Goal: Transaction & Acquisition: Register for event/course

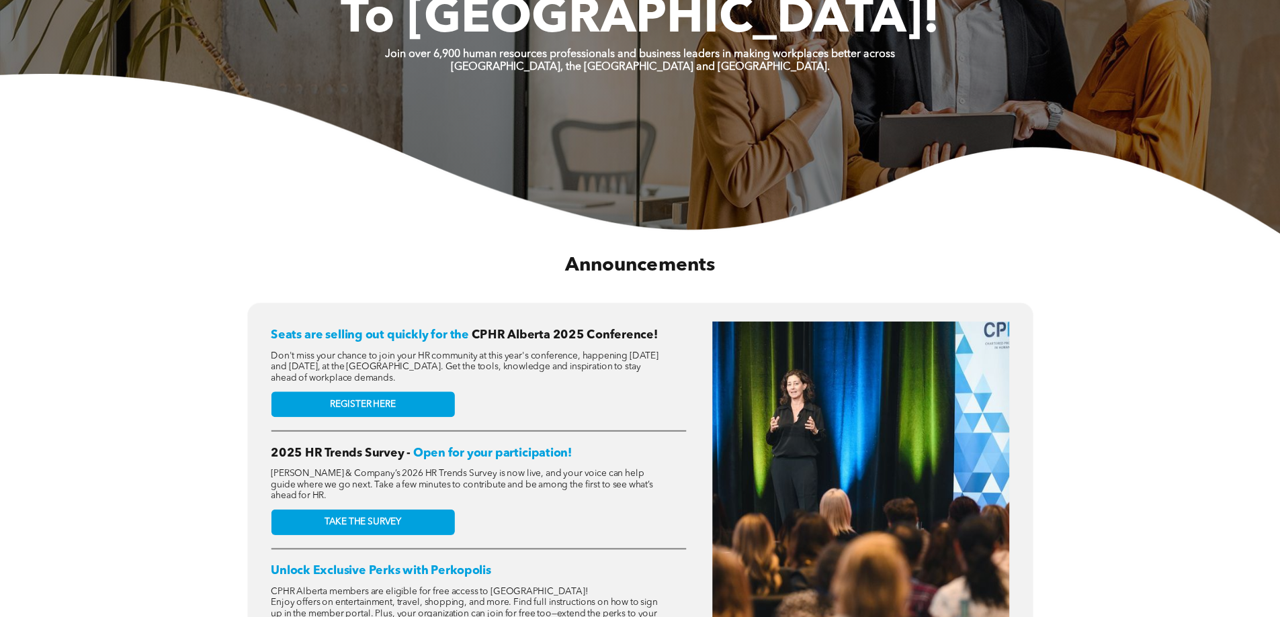
scroll to position [403, 0]
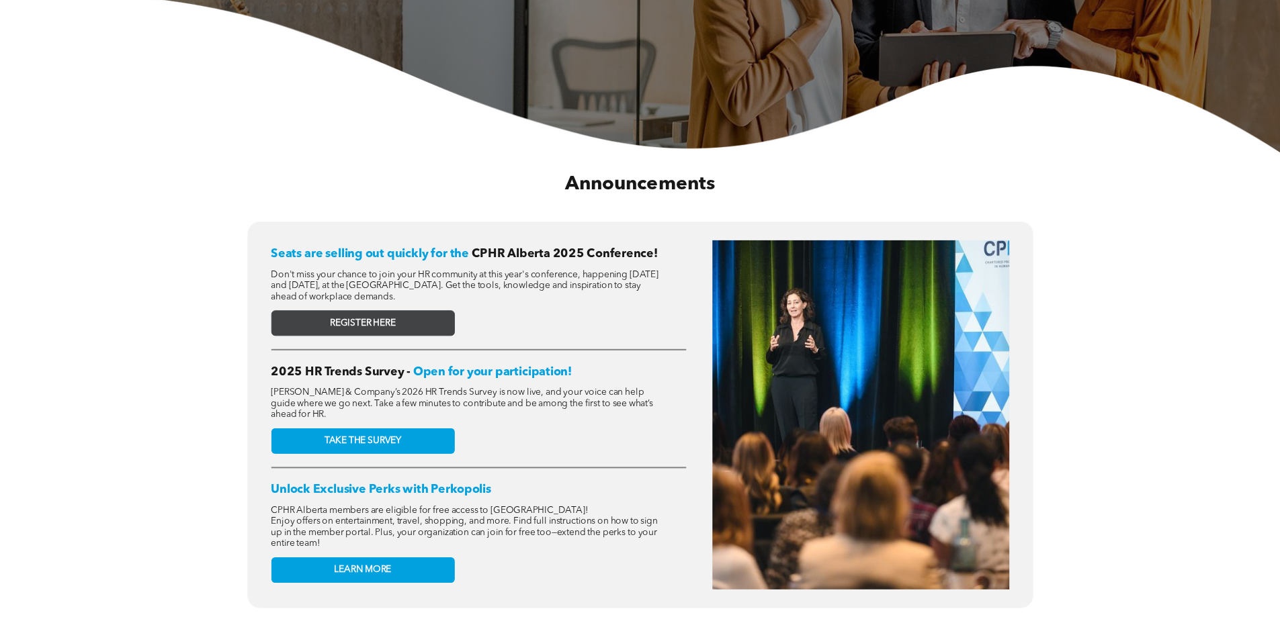
click at [378, 318] on span "REGISTER HERE" at bounding box center [363, 323] width 66 height 11
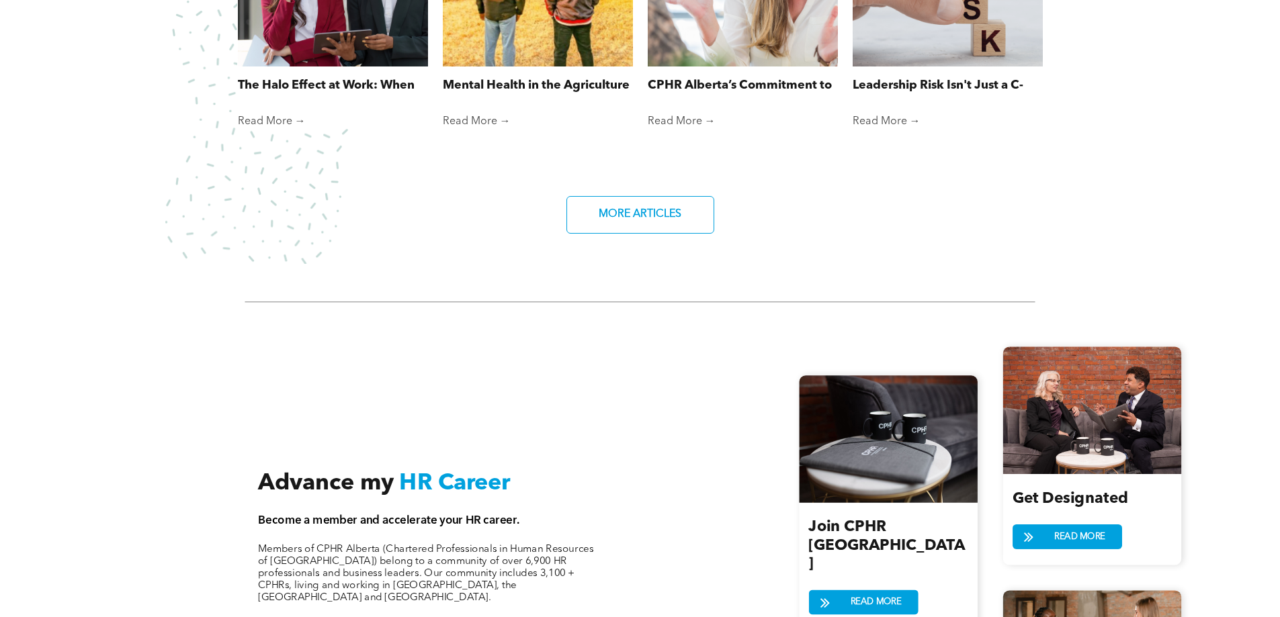
scroll to position [1478, 0]
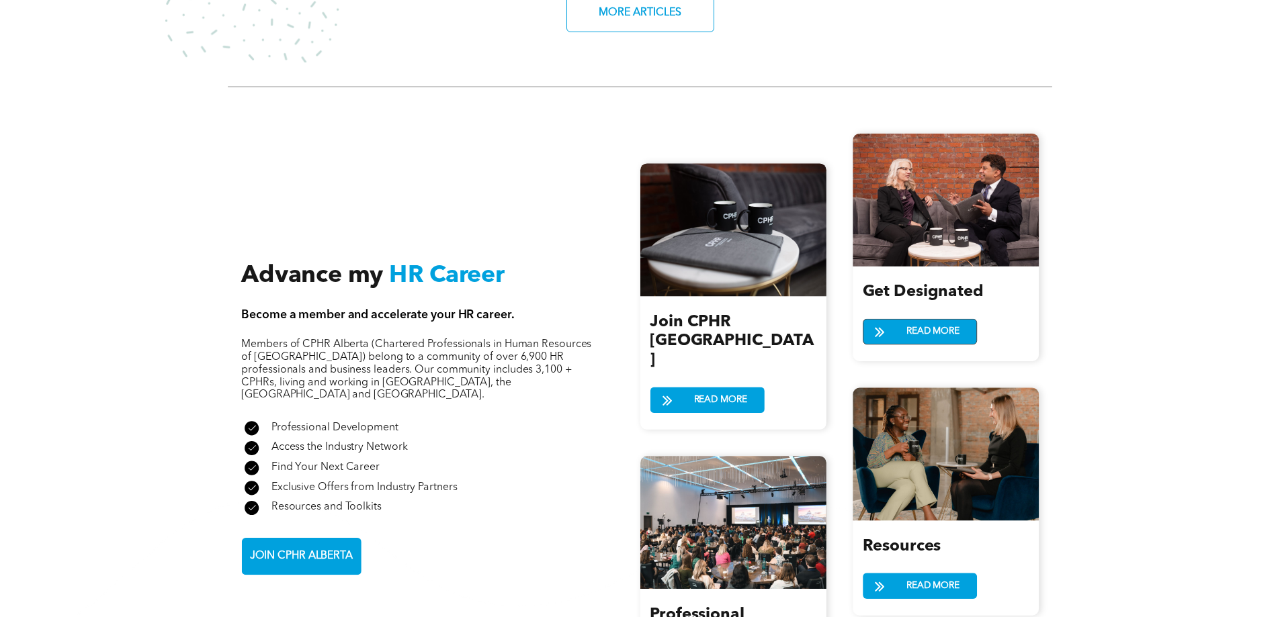
click at [952, 319] on span "READ MORE" at bounding box center [933, 331] width 62 height 25
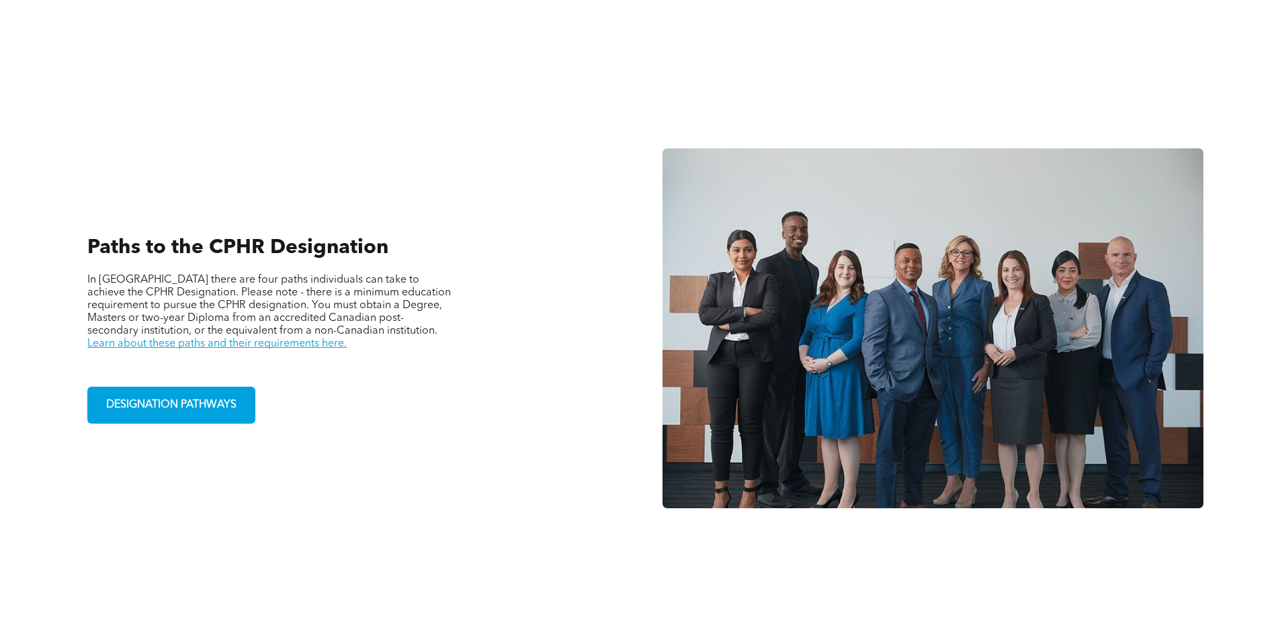
scroll to position [941, 0]
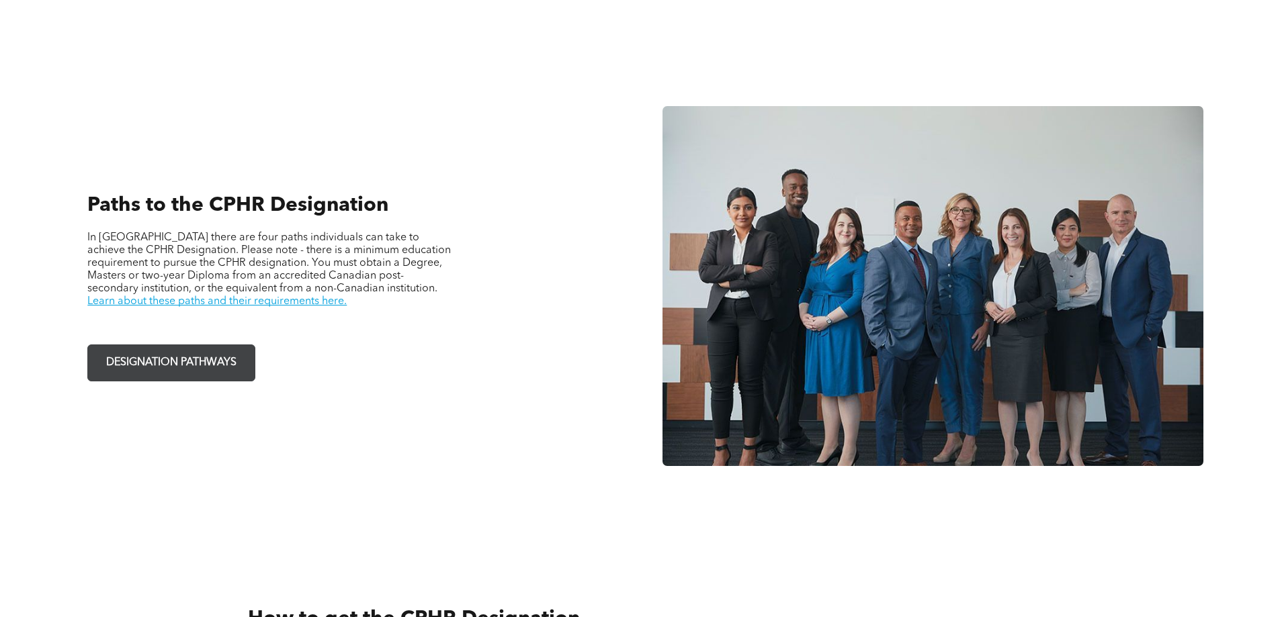
click at [179, 363] on span "DESIGNATION PATHWAYS" at bounding box center [171, 363] width 140 height 26
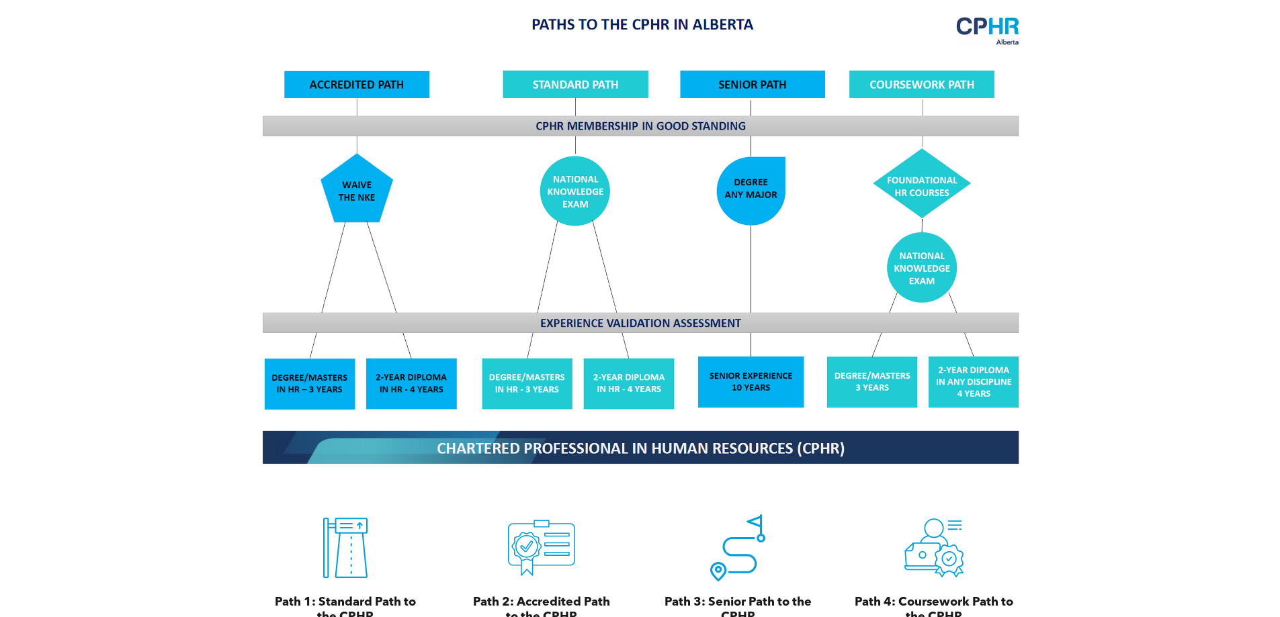
scroll to position [1142, 0]
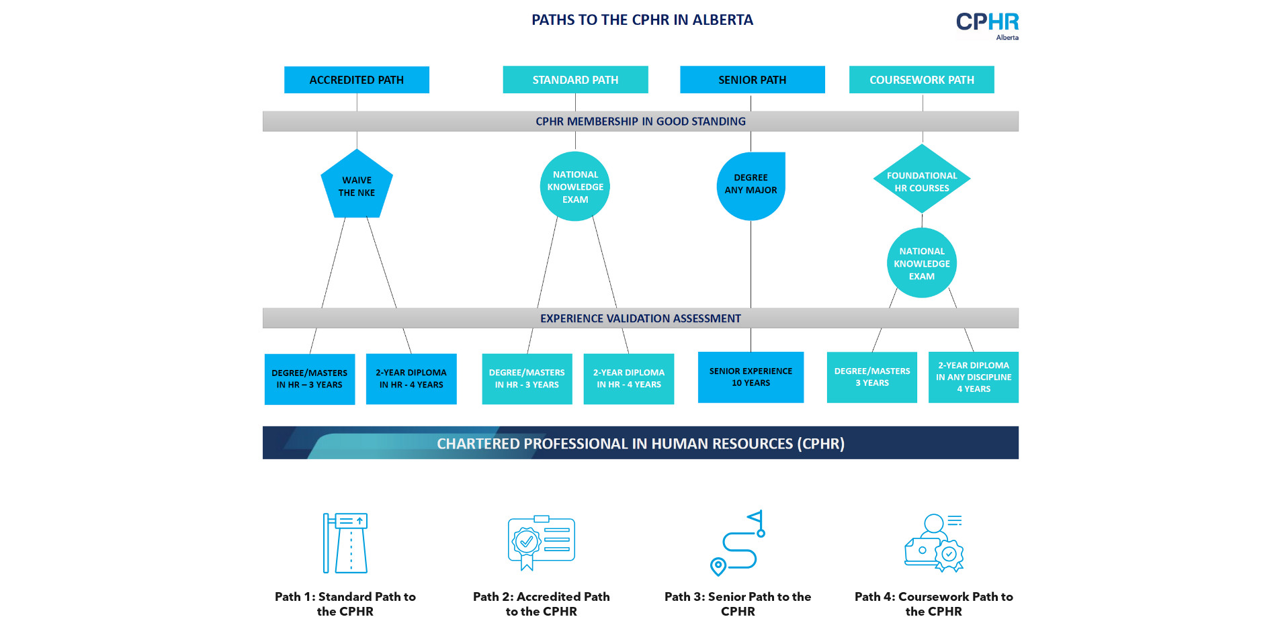
click at [400, 367] on img at bounding box center [640, 235] width 778 height 468
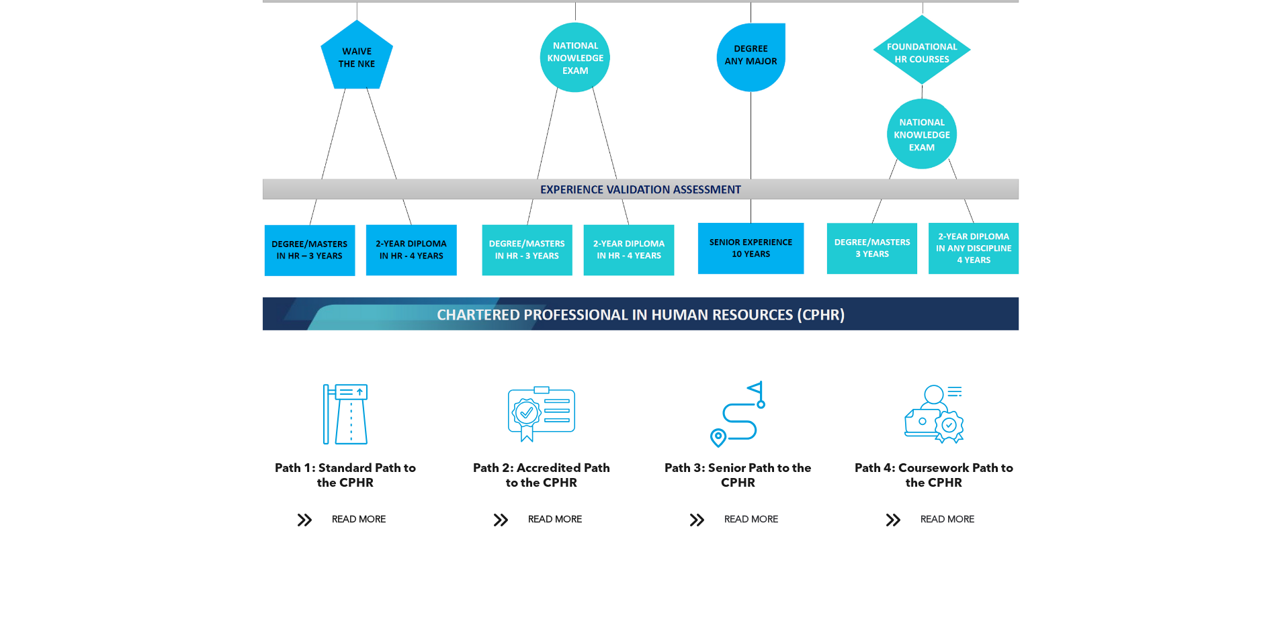
scroll to position [1276, 0]
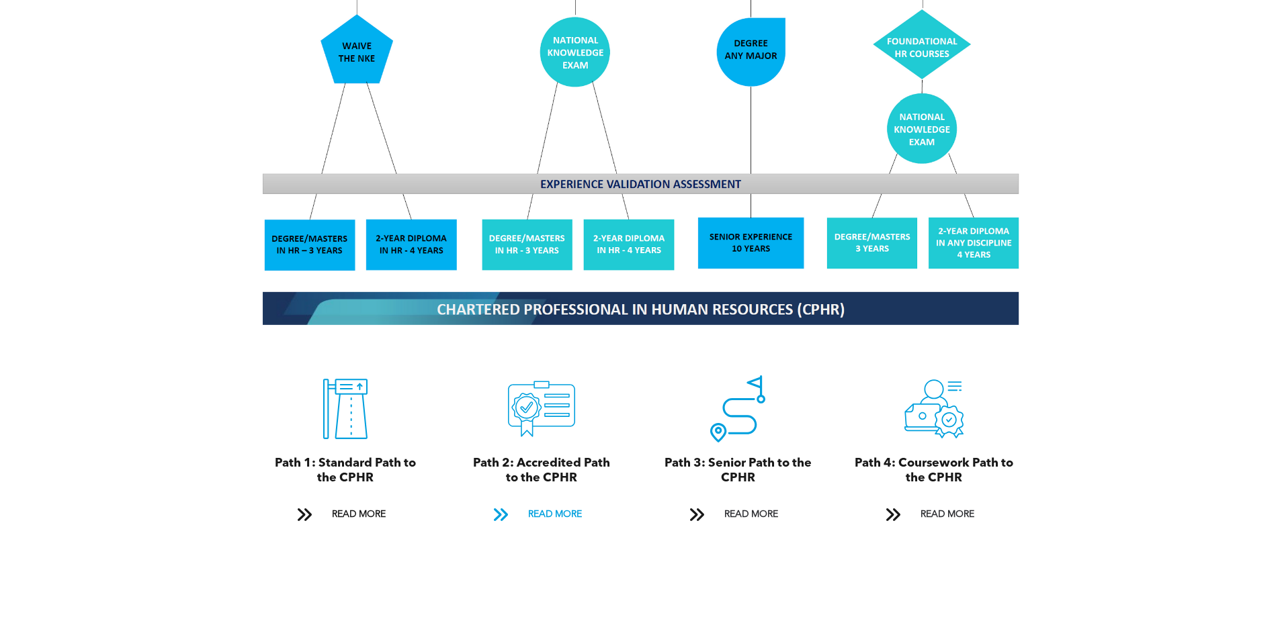
click at [546, 502] on span "READ MORE" at bounding box center [554, 514] width 63 height 25
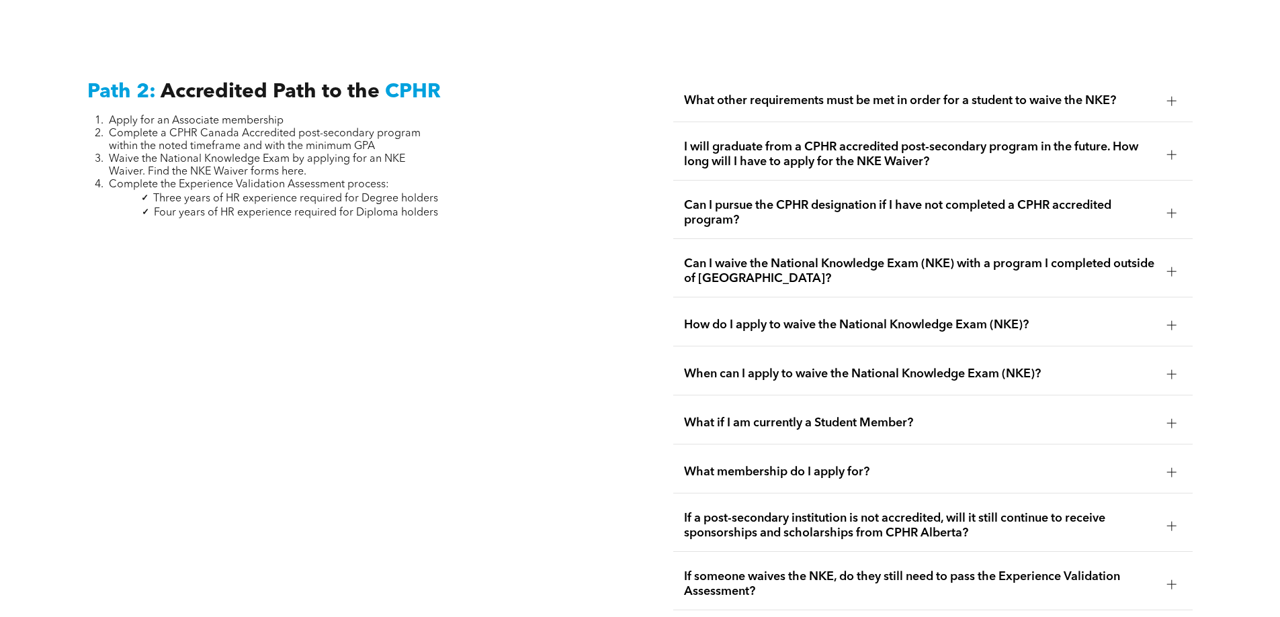
scroll to position [2196, 0]
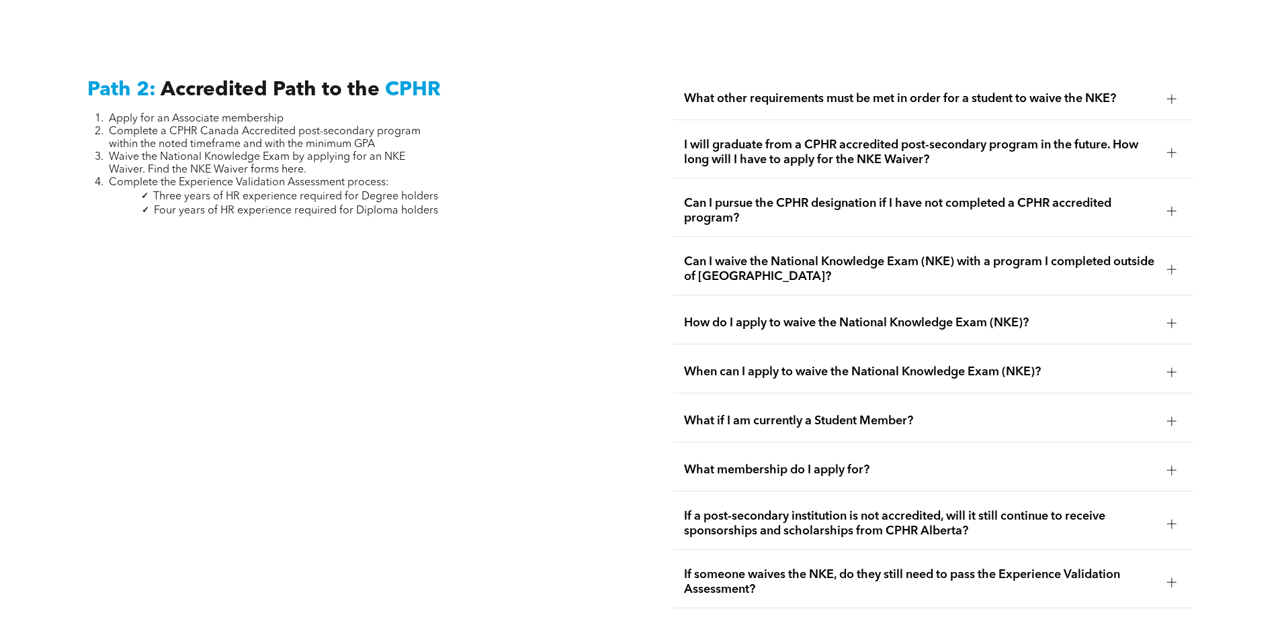
click at [934, 138] on span "I will graduate from a CPHR accredited post-secondary program in the future. Ho…" at bounding box center [920, 153] width 472 height 30
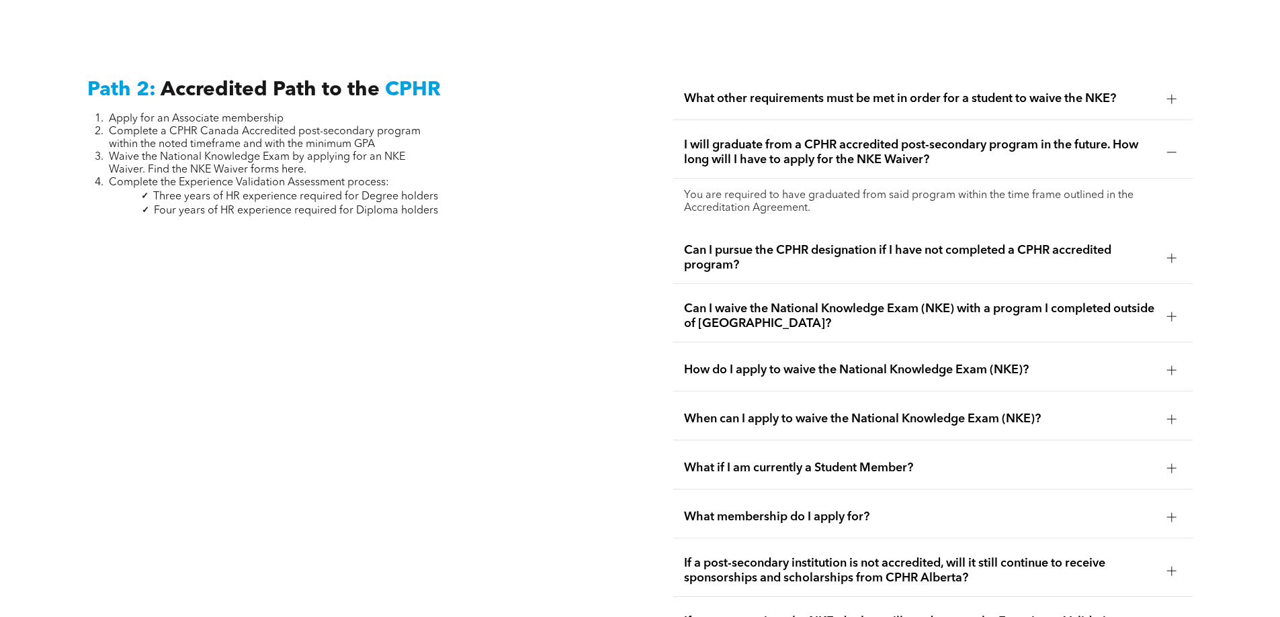
click at [819, 148] on span "I will graduate from a CPHR accredited post-secondary program in the future. Ho…" at bounding box center [920, 153] width 472 height 30
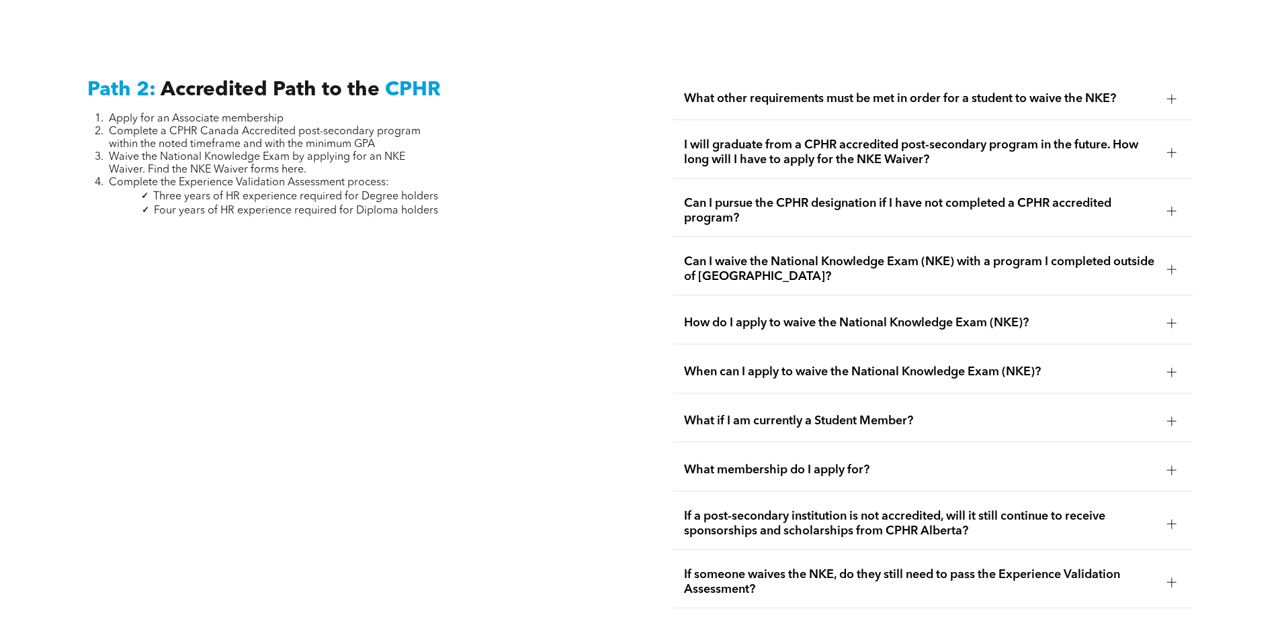
click at [757, 316] on span "How do I apply to waive the National Knowledge Exam (NKE)?" at bounding box center [920, 323] width 472 height 15
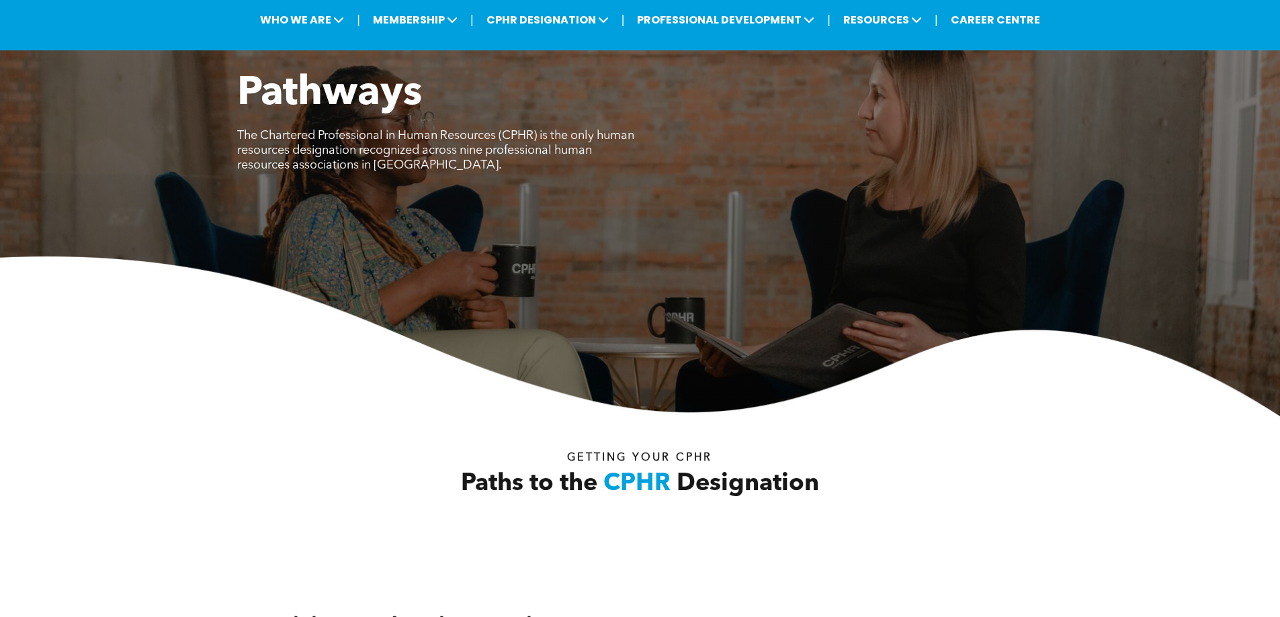
scroll to position [0, 0]
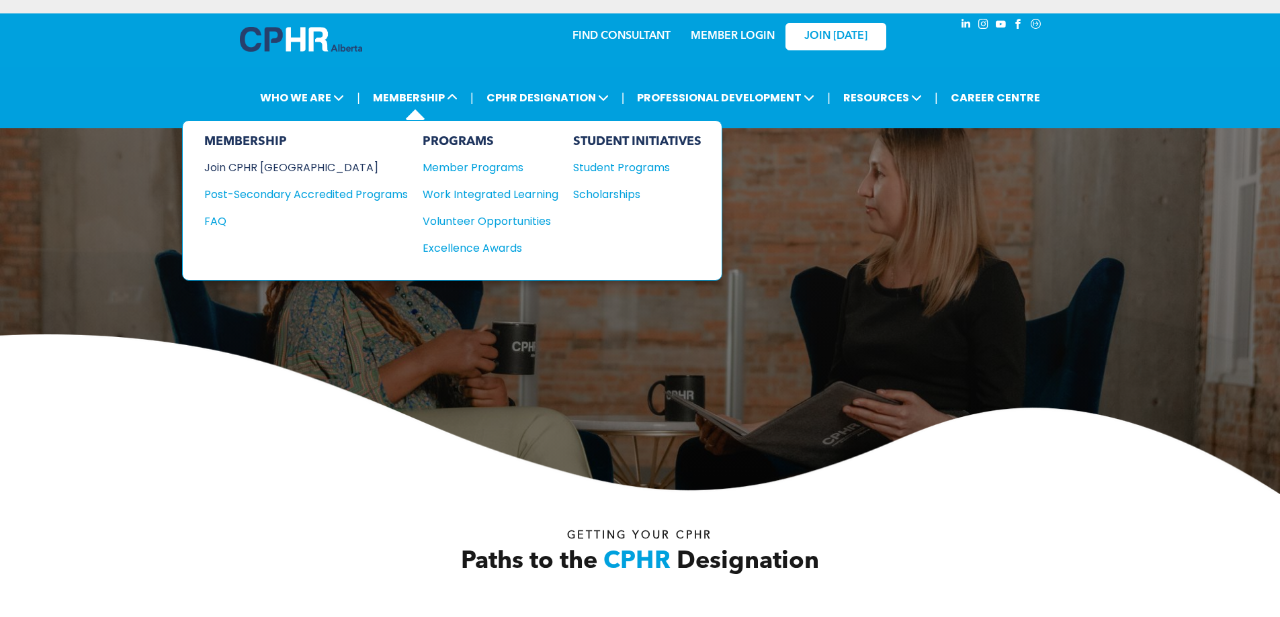
click at [284, 169] on div "Join CPHR [GEOGRAPHIC_DATA]" at bounding box center [295, 167] width 183 height 17
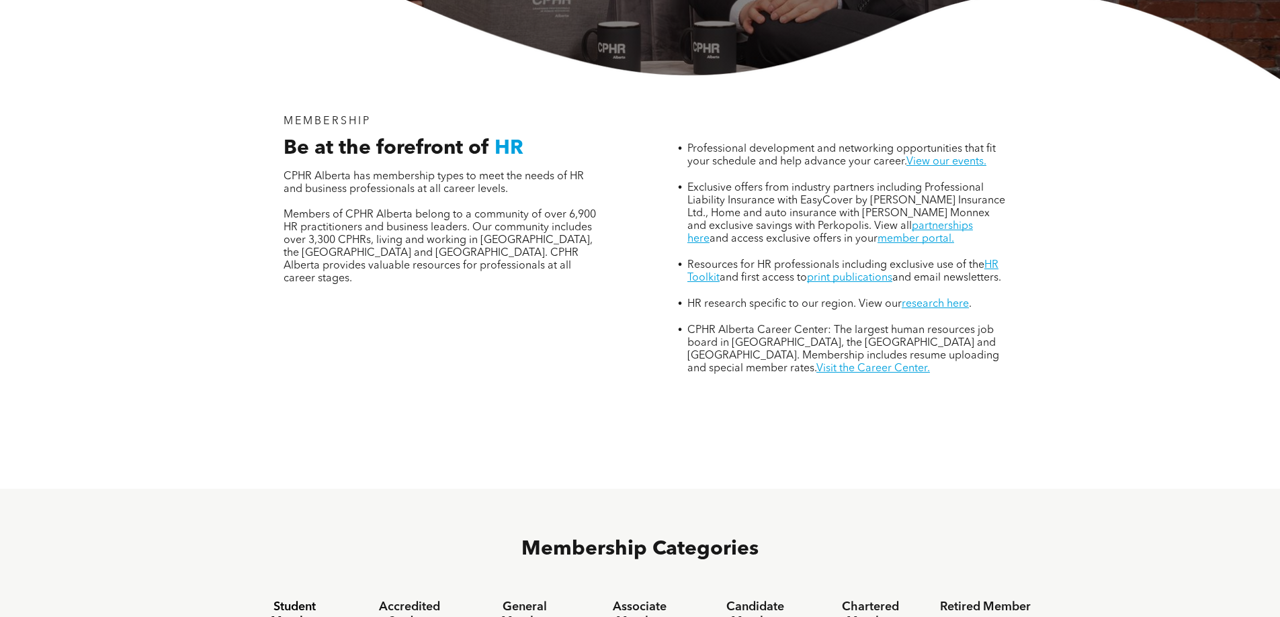
scroll to position [739, 0]
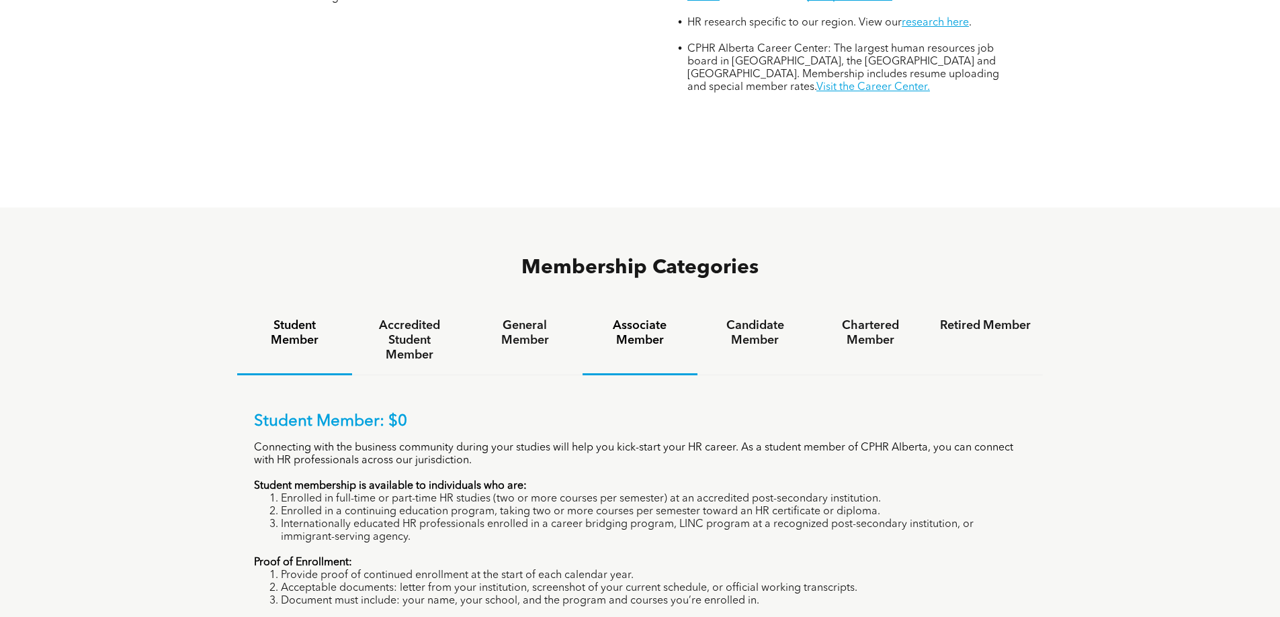
click at [622, 318] on h4 "Associate Member" at bounding box center [640, 333] width 91 height 30
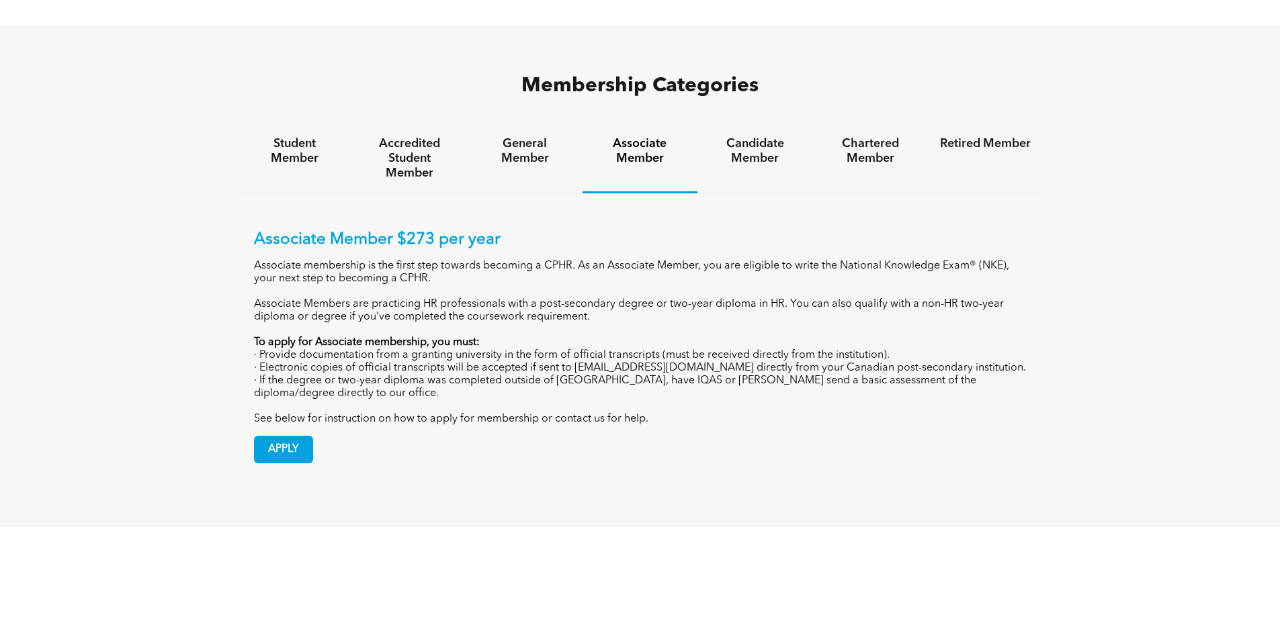
scroll to position [941, 0]
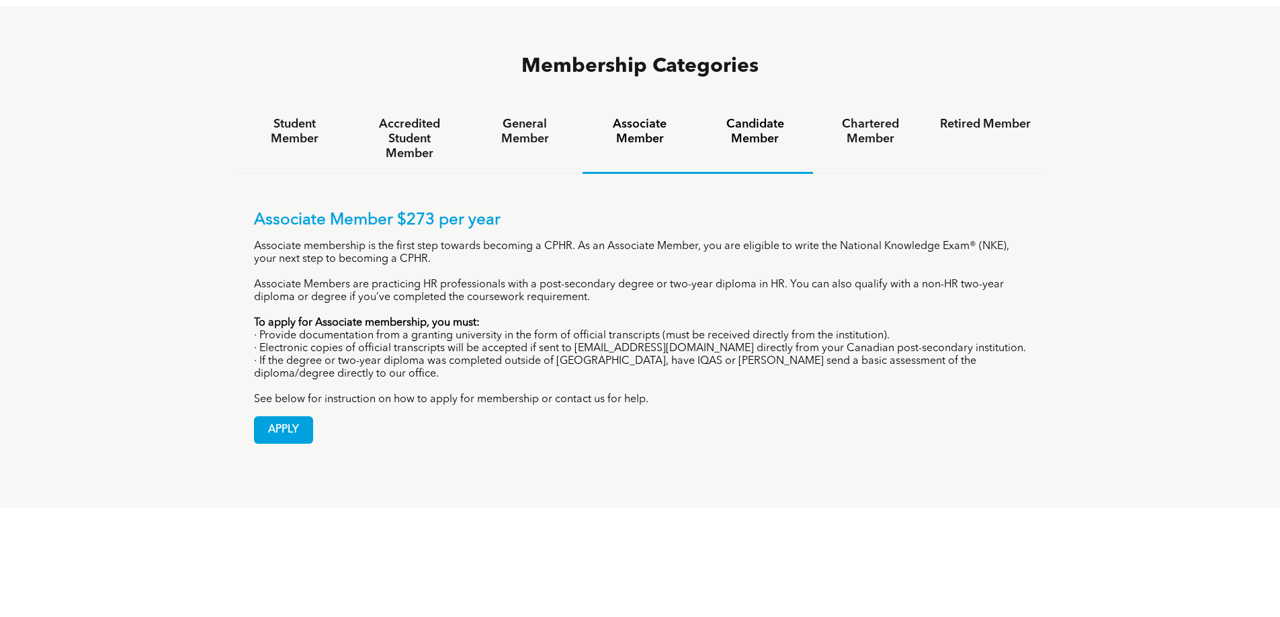
click at [756, 117] on h4 "Candidate Member" at bounding box center [754, 132] width 91 height 30
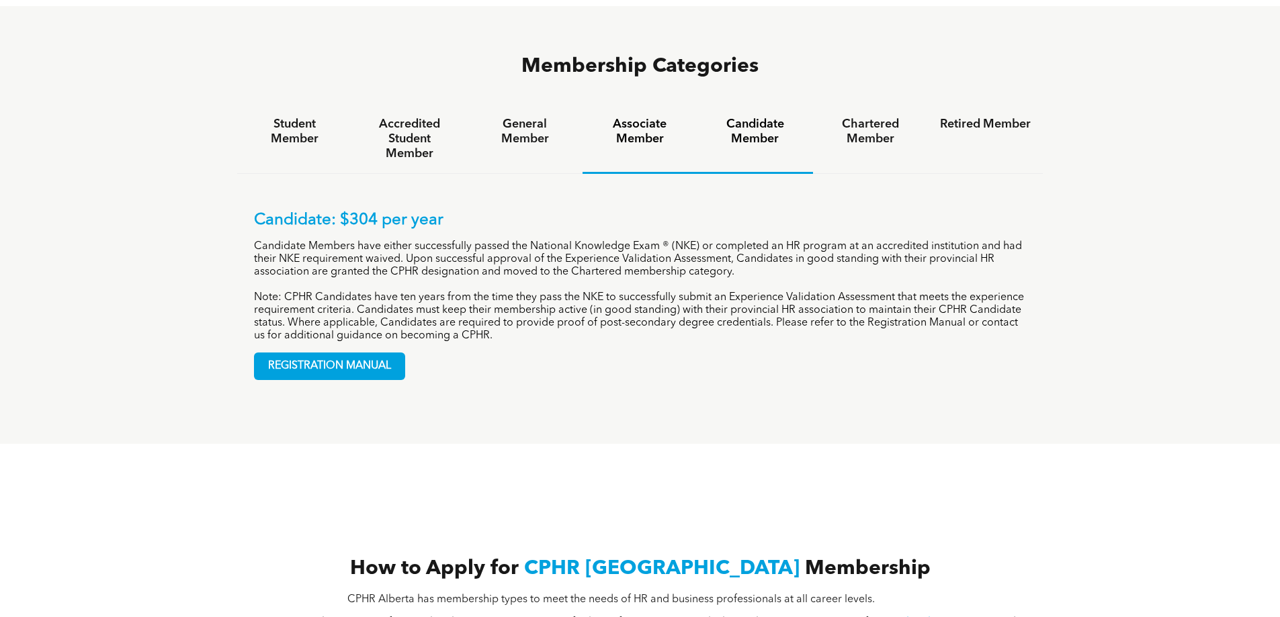
click at [650, 117] on h4 "Associate Member" at bounding box center [640, 132] width 91 height 30
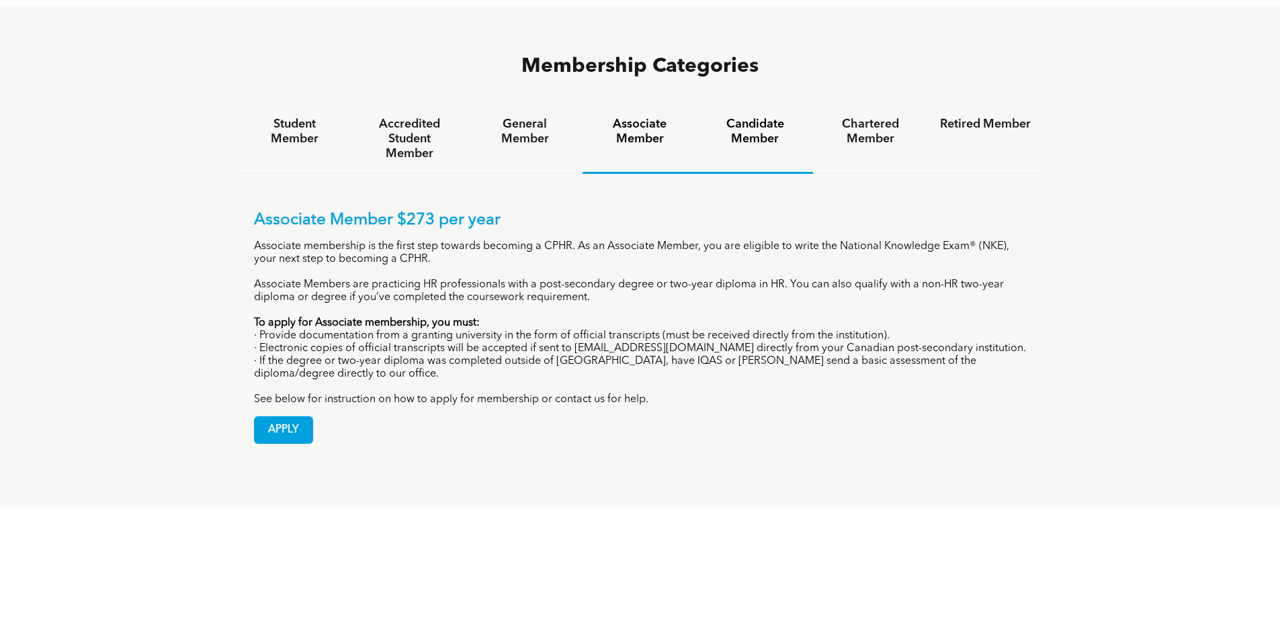
click at [753, 117] on h4 "Candidate Member" at bounding box center [754, 132] width 91 height 30
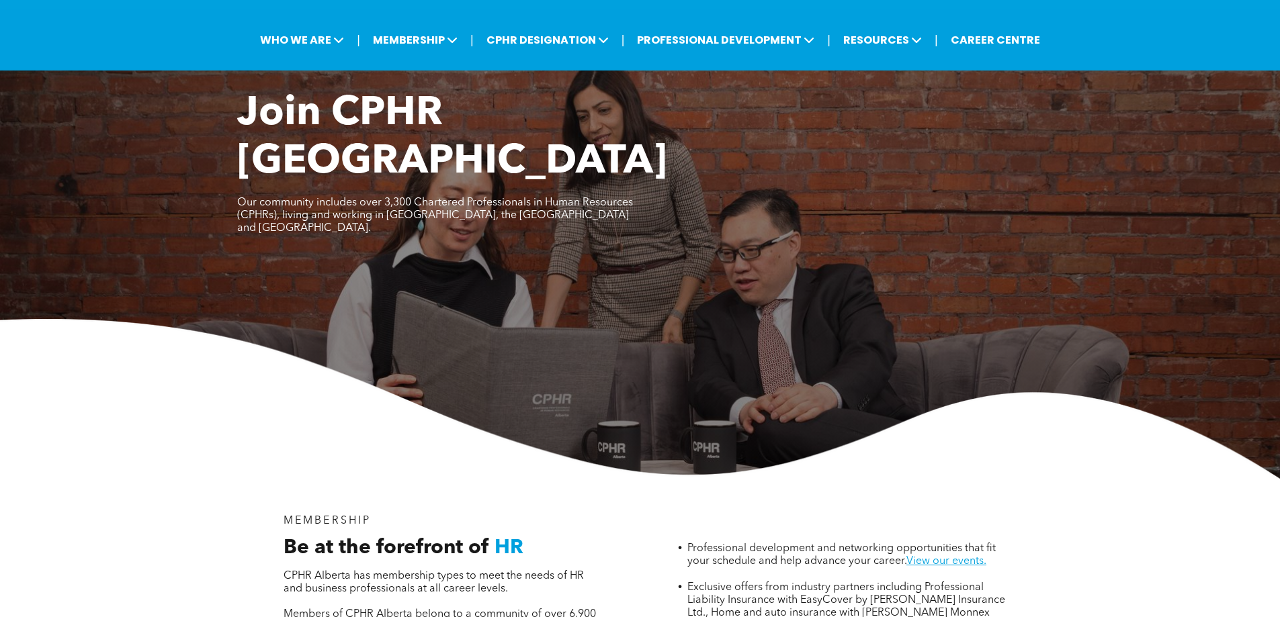
scroll to position [0, 0]
